Goal: Communication & Community: Answer question/provide support

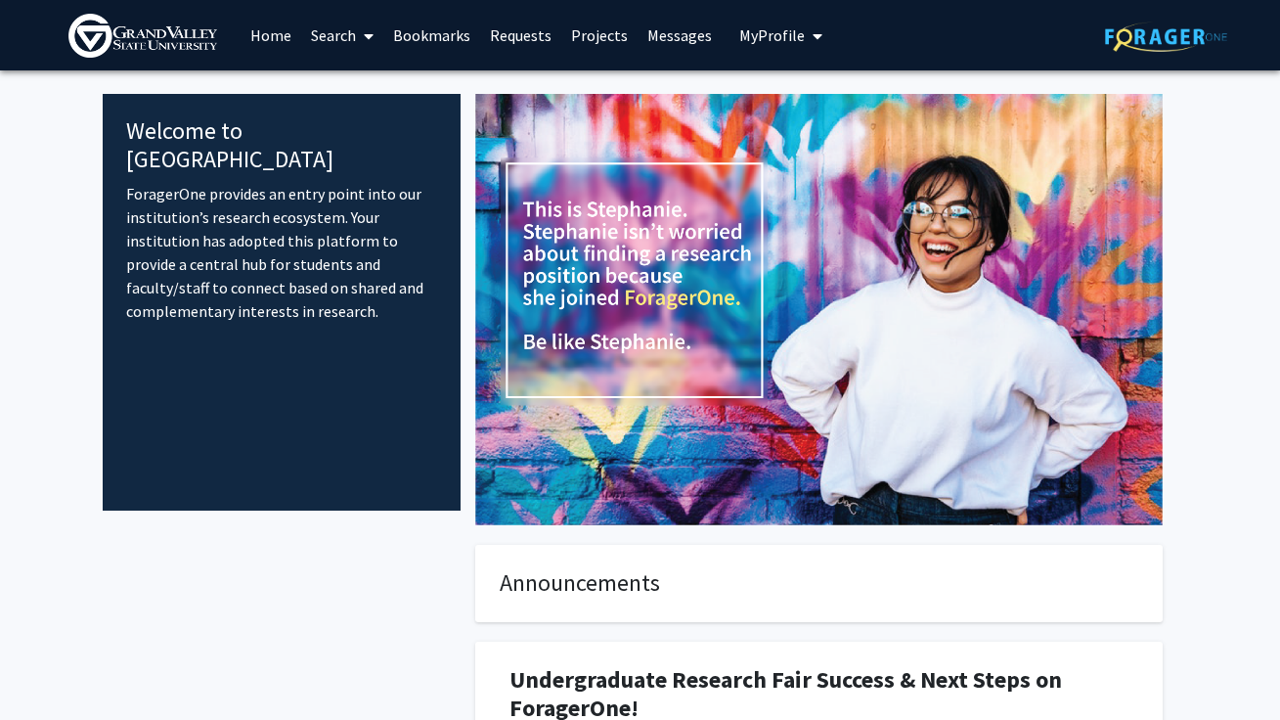
click at [662, 46] on link "Messages" at bounding box center [680, 35] width 84 height 68
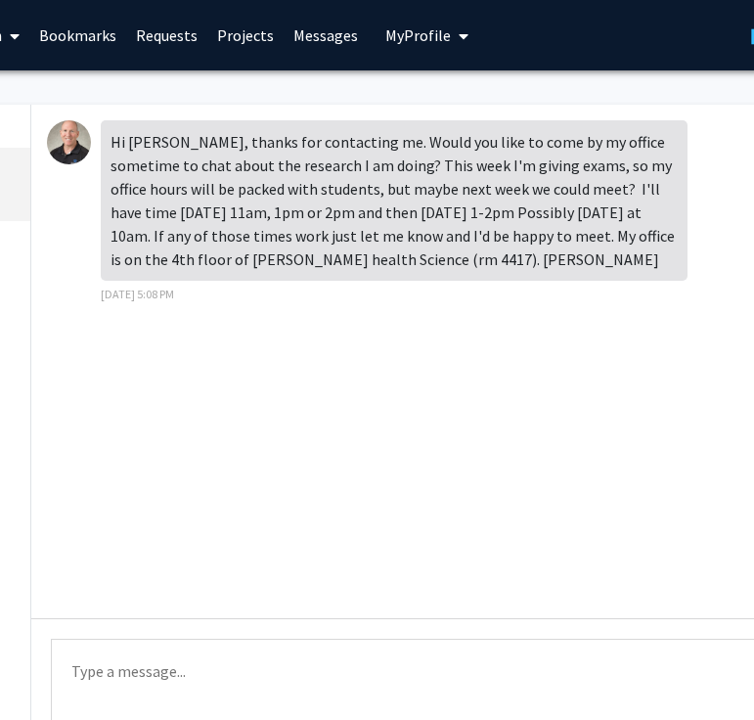
scroll to position [0, 316]
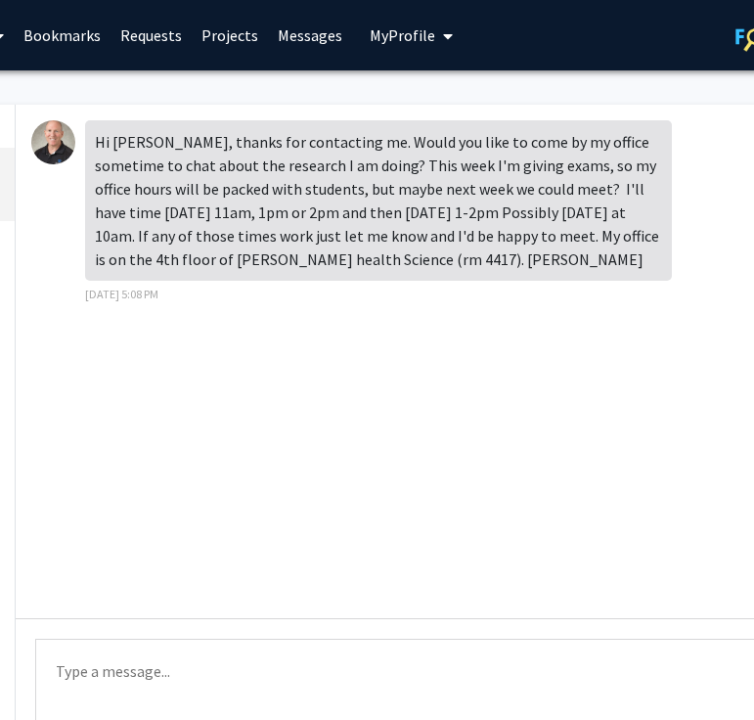
click at [216, 671] on textarea "Type a message" at bounding box center [404, 683] width 739 height 88
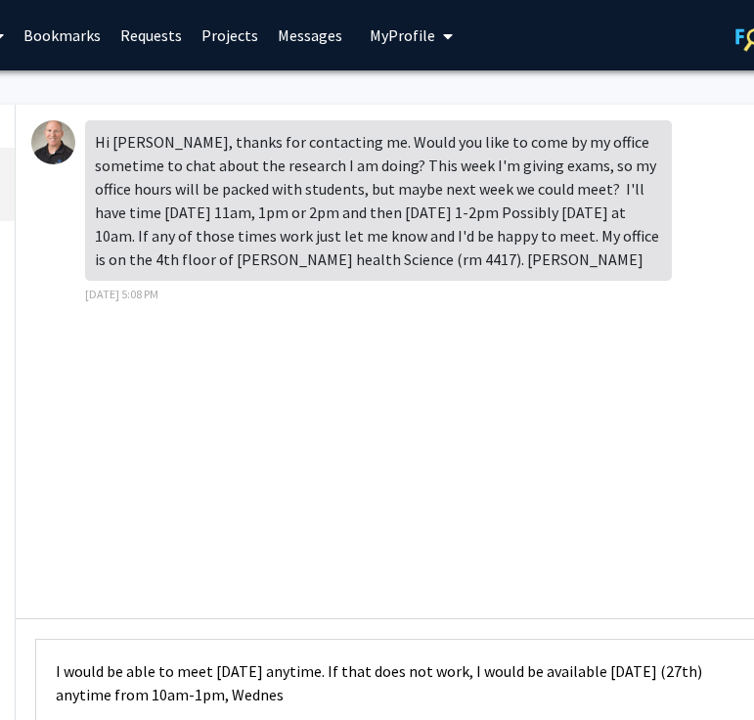
drag, startPoint x: 322, startPoint y: 691, endPoint x: 262, endPoint y: 690, distance: 59.7
click at [262, 690] on textarea "I would be able to meet [DATE] anytime. If that does not work, I would be avail…" at bounding box center [404, 683] width 739 height 88
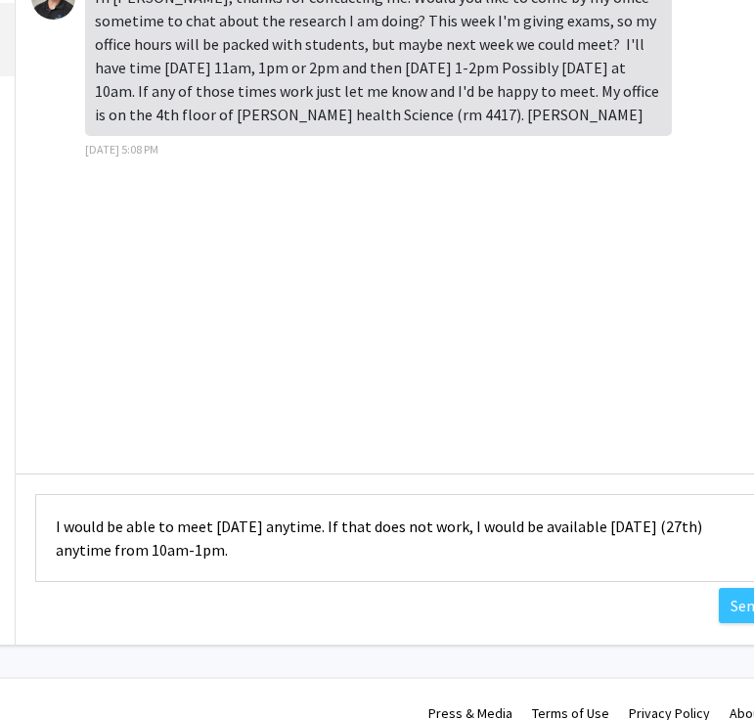
scroll to position [172, 316]
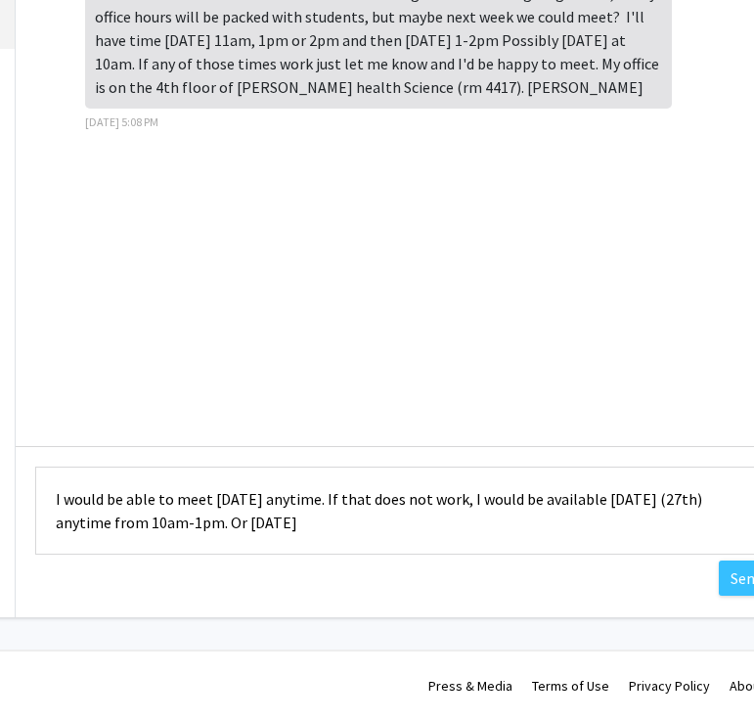
click at [672, 500] on textarea "I would be able to meet [DATE] anytime. If that does not work, I would be avail…" at bounding box center [404, 511] width 739 height 88
click at [324, 523] on textarea "I would be able to meet [DATE] anytime. If that does not work, I would be avail…" at bounding box center [404, 511] width 739 height 88
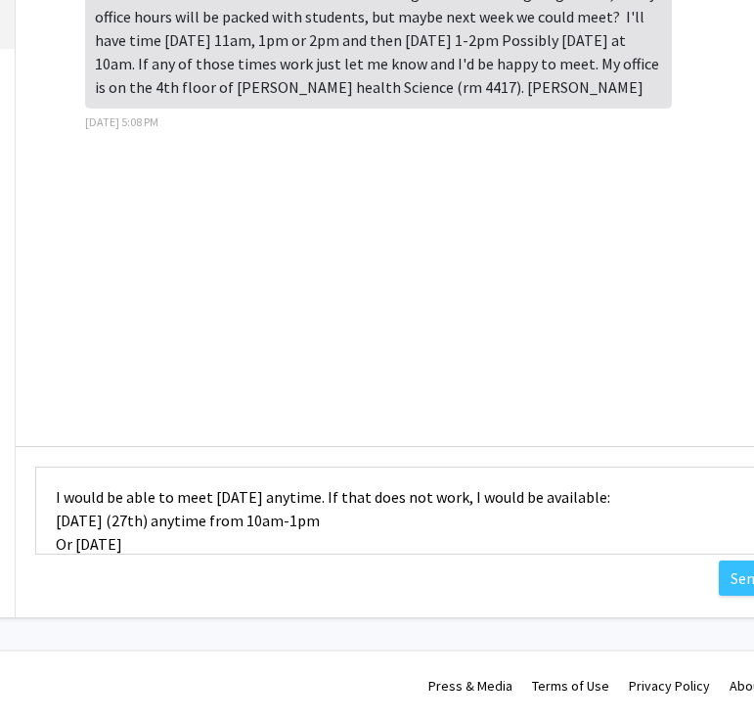
click at [80, 540] on textarea "I would be able to meet [DATE] anytime. If that does not work, I would be avail…" at bounding box center [404, 511] width 739 height 88
click at [125, 547] on textarea "I would be able to meet [DATE] anytime. If that does not work, I would be avail…" at bounding box center [404, 511] width 739 height 88
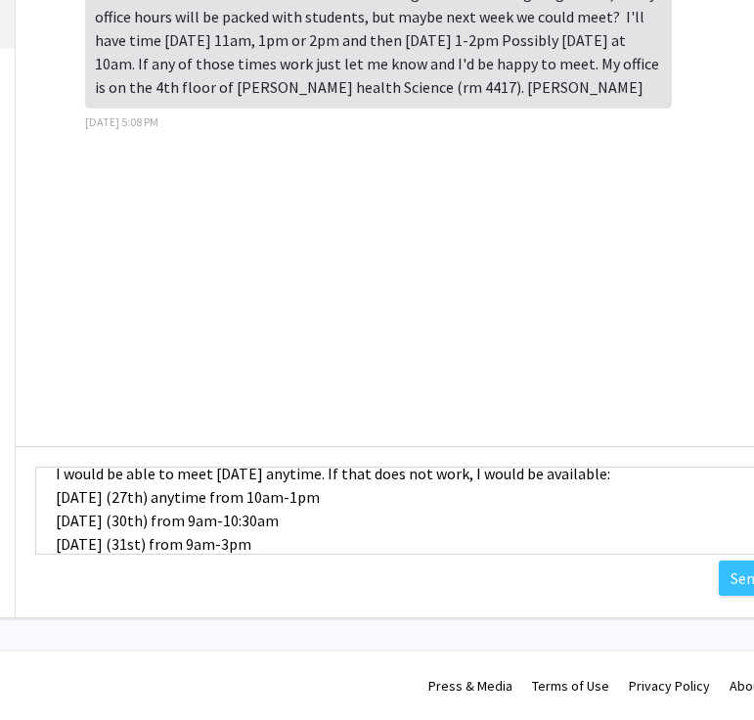
click at [481, 586] on div "Hi [PERSON_NAME], thanks for contacting me. Would you like to come by my office…" at bounding box center [405, 275] width 779 height 685
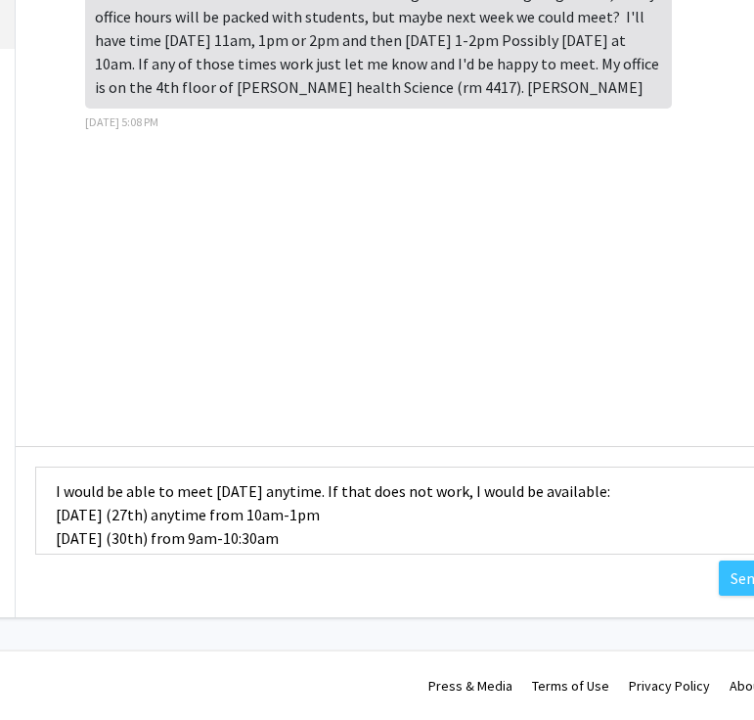
scroll to position [0, 0]
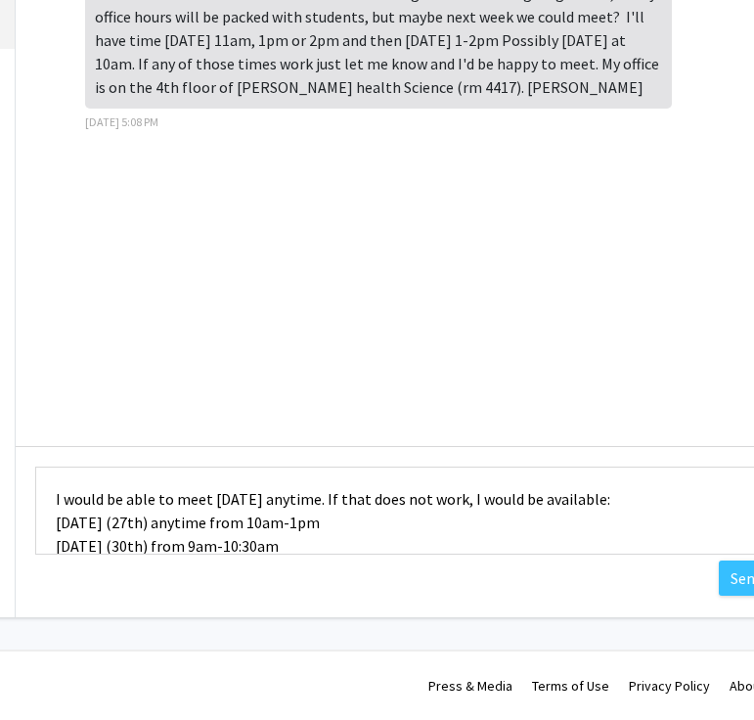
click at [384, 498] on textarea "I would be able to meet [DATE] anytime. If that does not work, I would be avail…" at bounding box center [404, 511] width 739 height 88
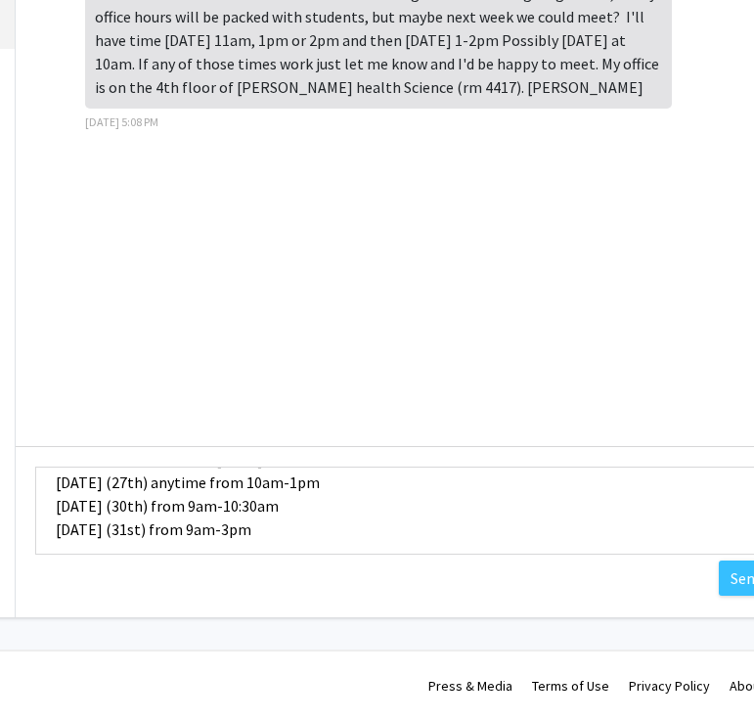
scroll to position [70, 0]
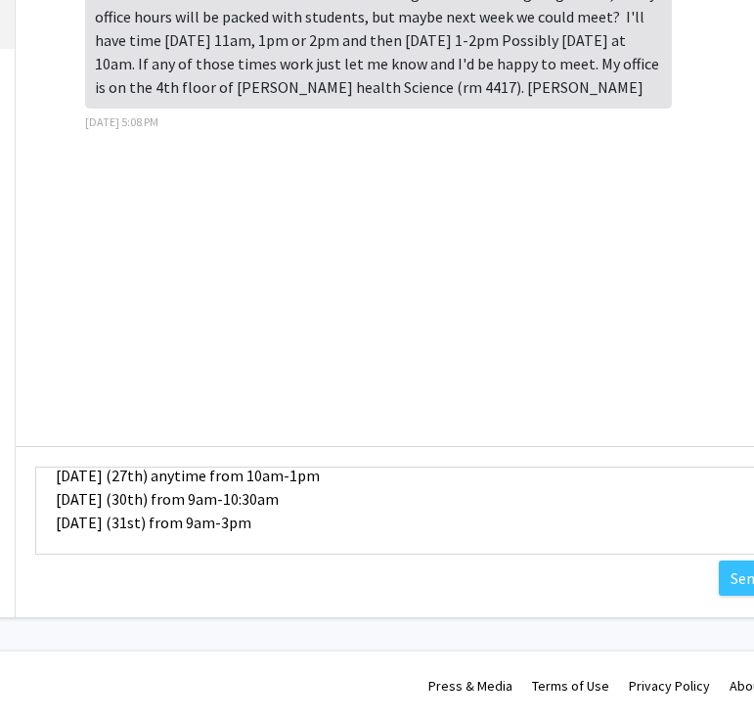
click at [391, 526] on textarea "I would be able to meet [DATE] anytime from 9am-3pm. If that does not work, I w…" at bounding box center [404, 511] width 739 height 88
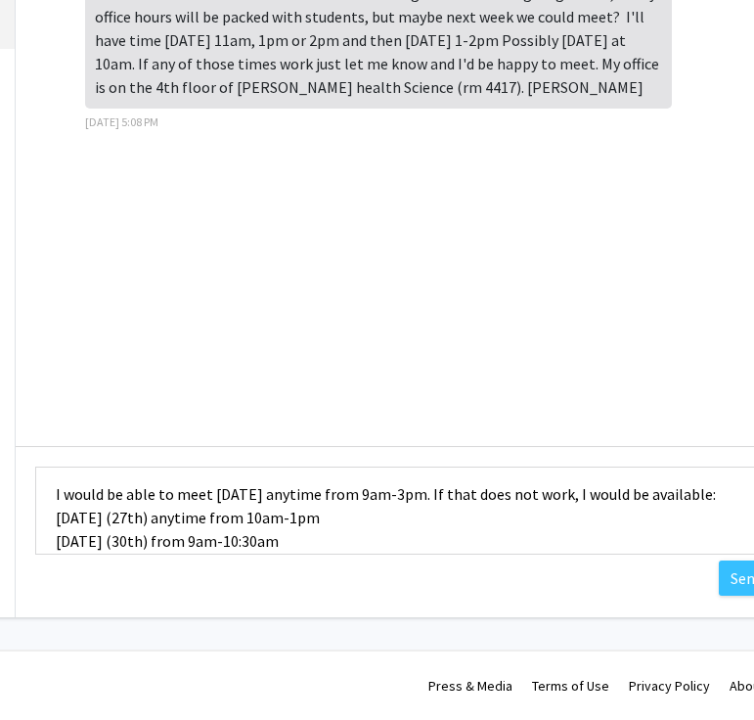
scroll to position [0, 0]
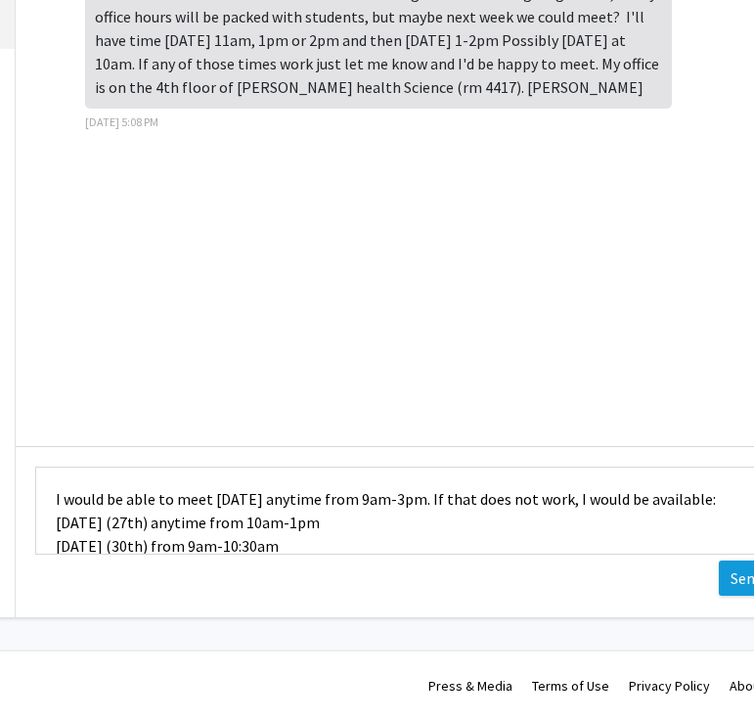
type textarea "I would be able to meet [DATE] anytime from 9am-3pm. If that does not work, I w…"
click at [725, 581] on button "Send" at bounding box center [747, 577] width 56 height 35
